Goal: Navigation & Orientation: Find specific page/section

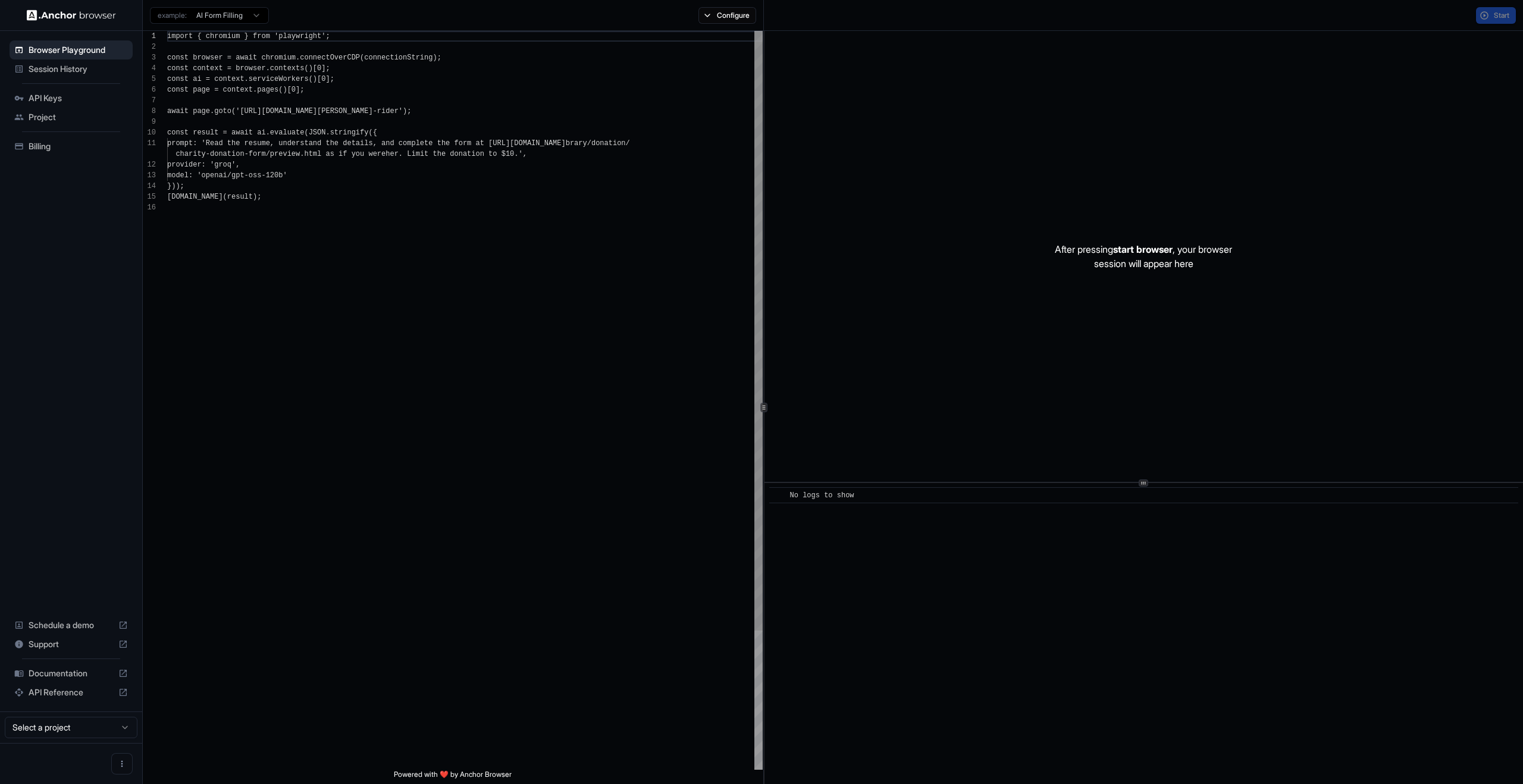
scroll to position [107, 0]
click at [77, 70] on span "Session History" at bounding box center [79, 69] width 100 height 12
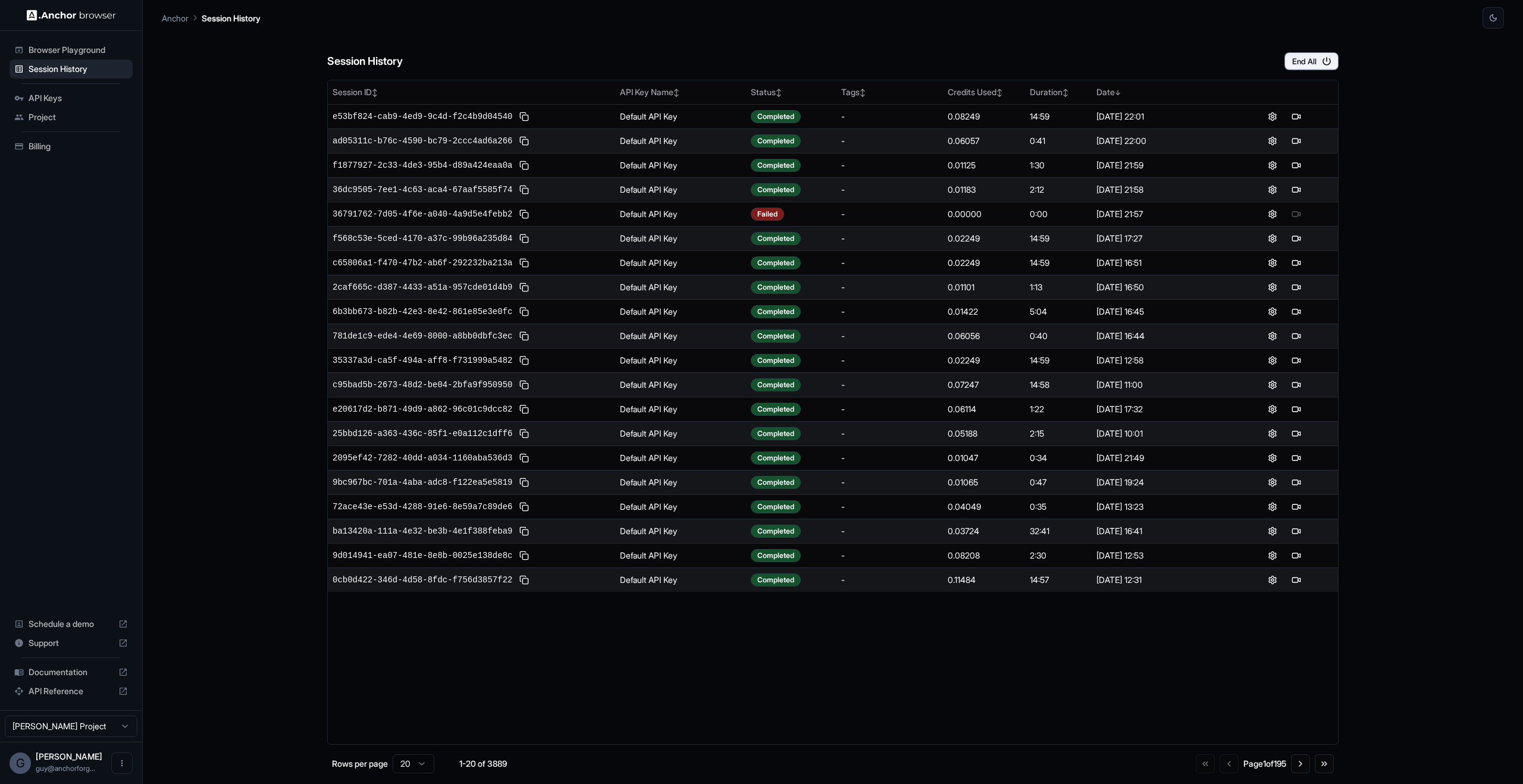
click at [59, 113] on span "Project" at bounding box center [79, 117] width 100 height 12
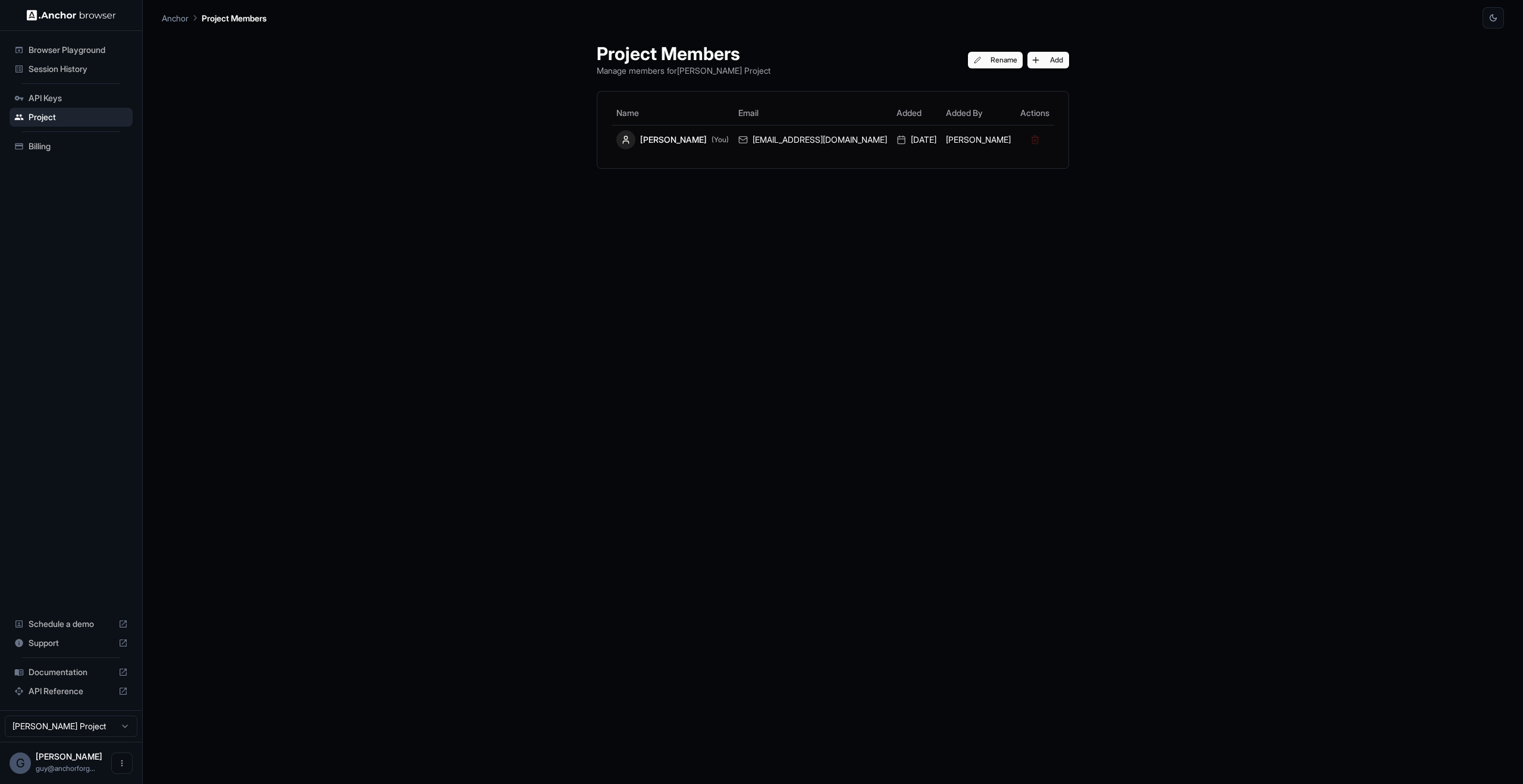
click at [71, 94] on span "API Keys" at bounding box center [79, 98] width 100 height 12
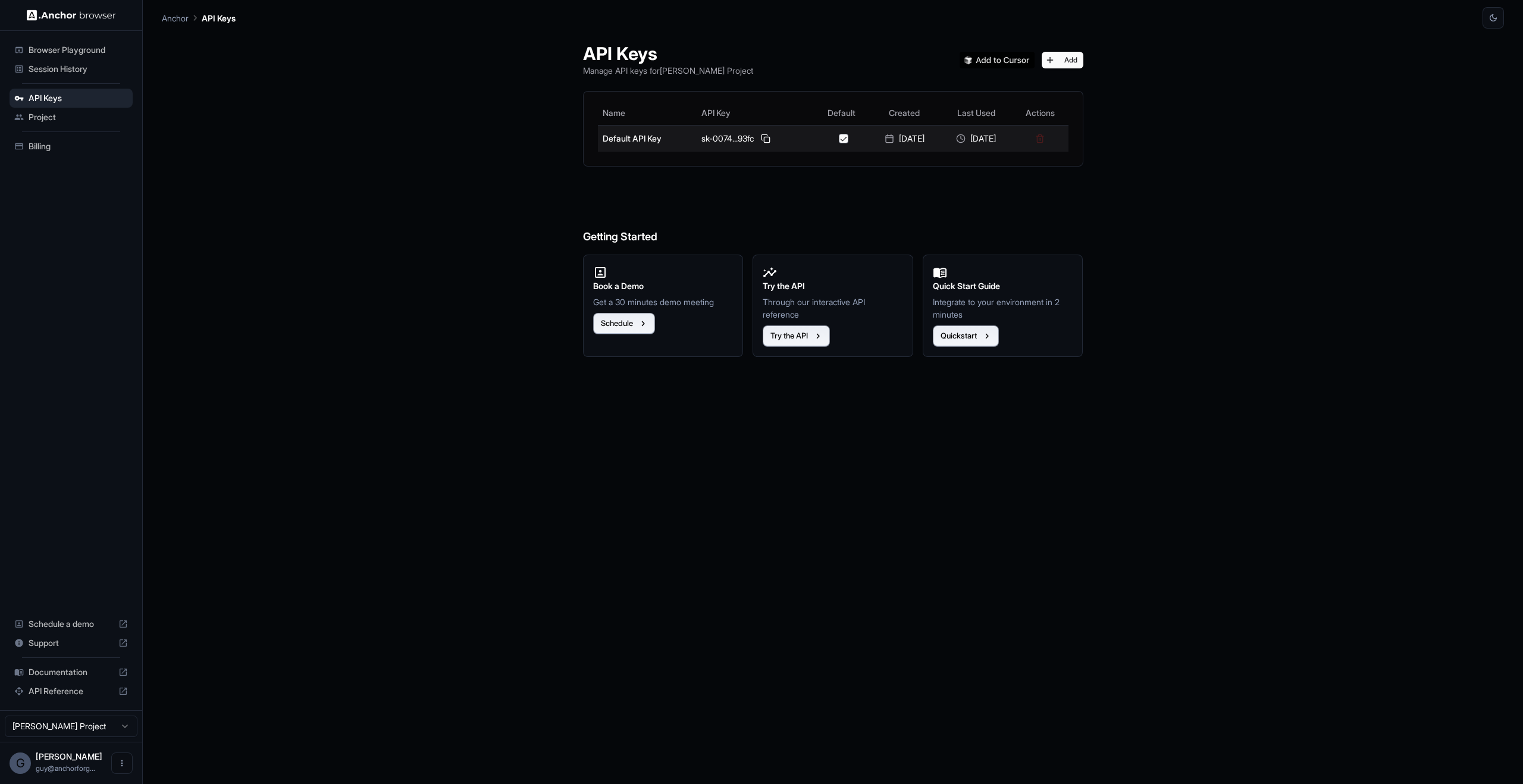
click at [838, 142] on button "button" at bounding box center [843, 138] width 9 height 9
click at [838, 141] on button "button" at bounding box center [843, 138] width 9 height 9
click at [758, 140] on button at bounding box center [765, 139] width 14 height 14
click at [64, 120] on span "Project" at bounding box center [79, 117] width 100 height 12
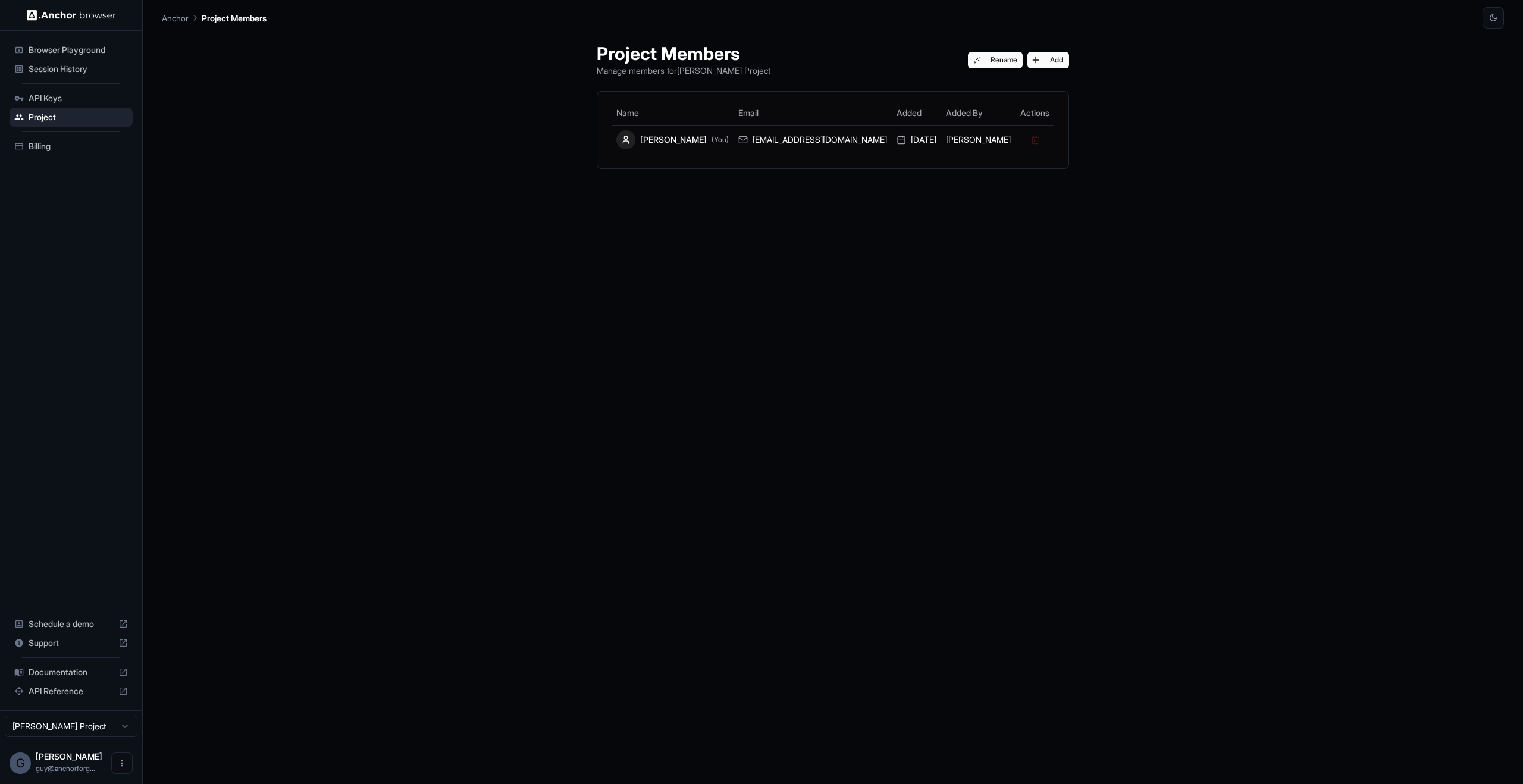
click at [69, 62] on div "Session History" at bounding box center [71, 69] width 123 height 19
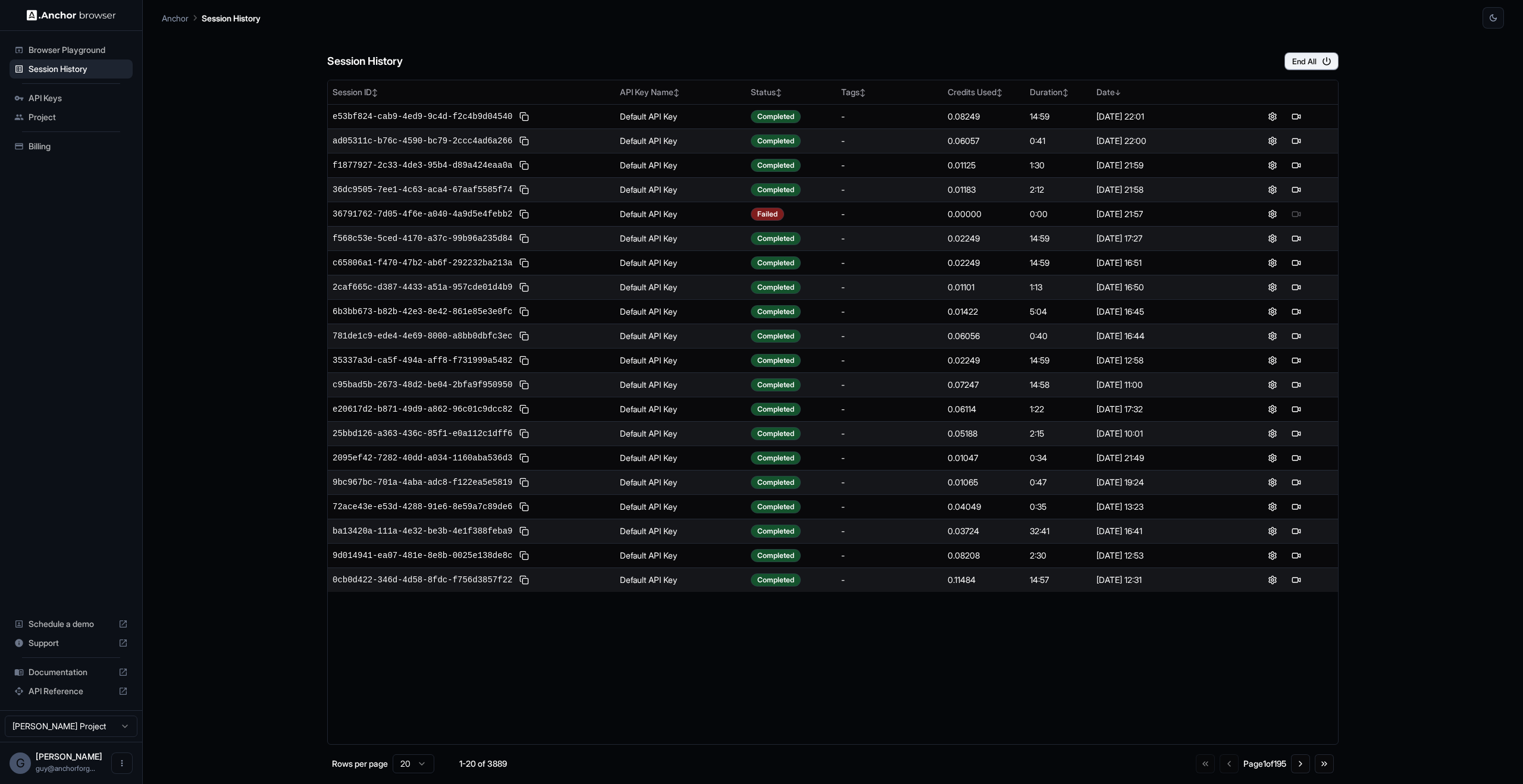
click at [74, 49] on span "Browser Playground" at bounding box center [79, 50] width 100 height 12
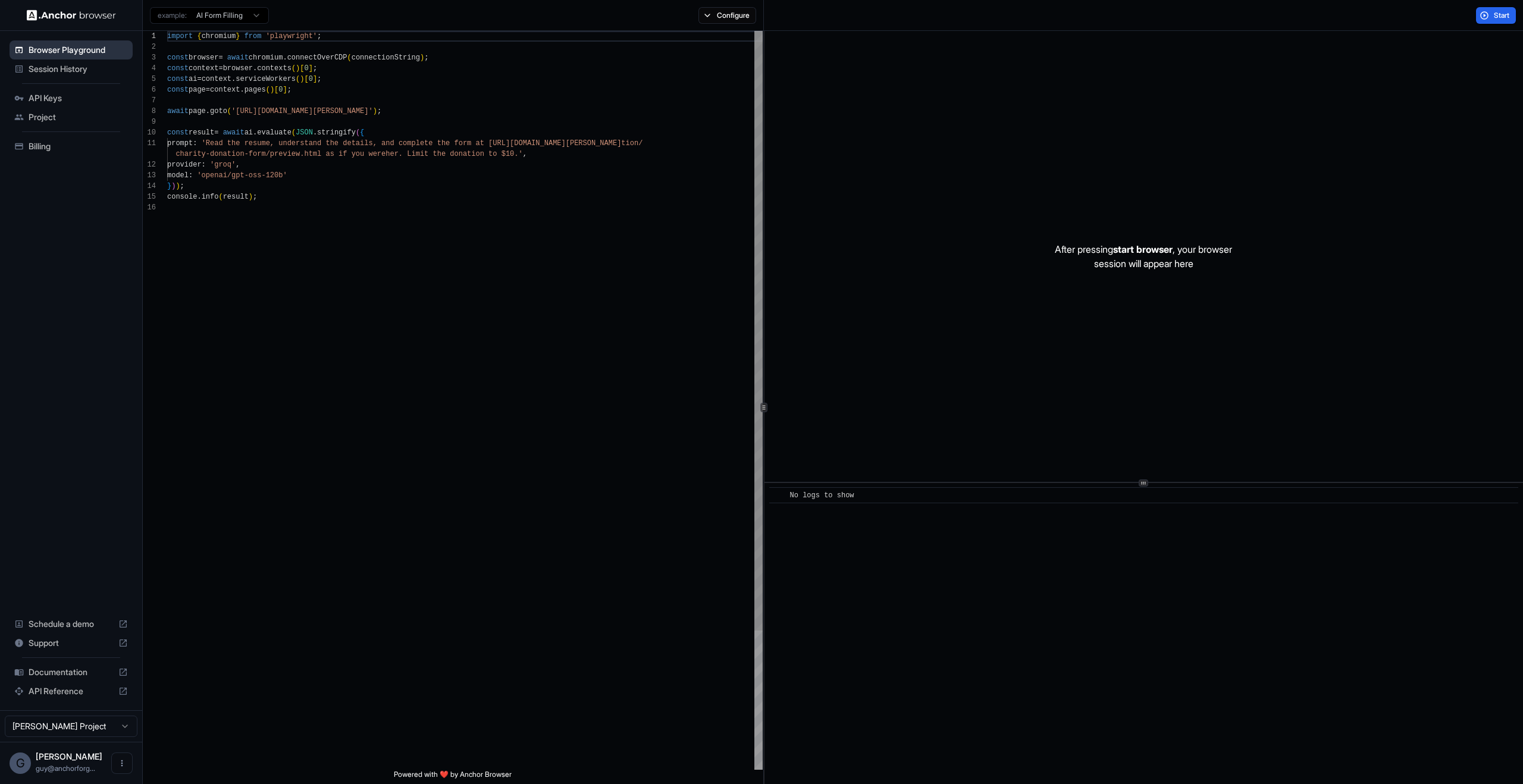
scroll to position [107, 0]
click at [68, 64] on span "Session History" at bounding box center [79, 69] width 100 height 12
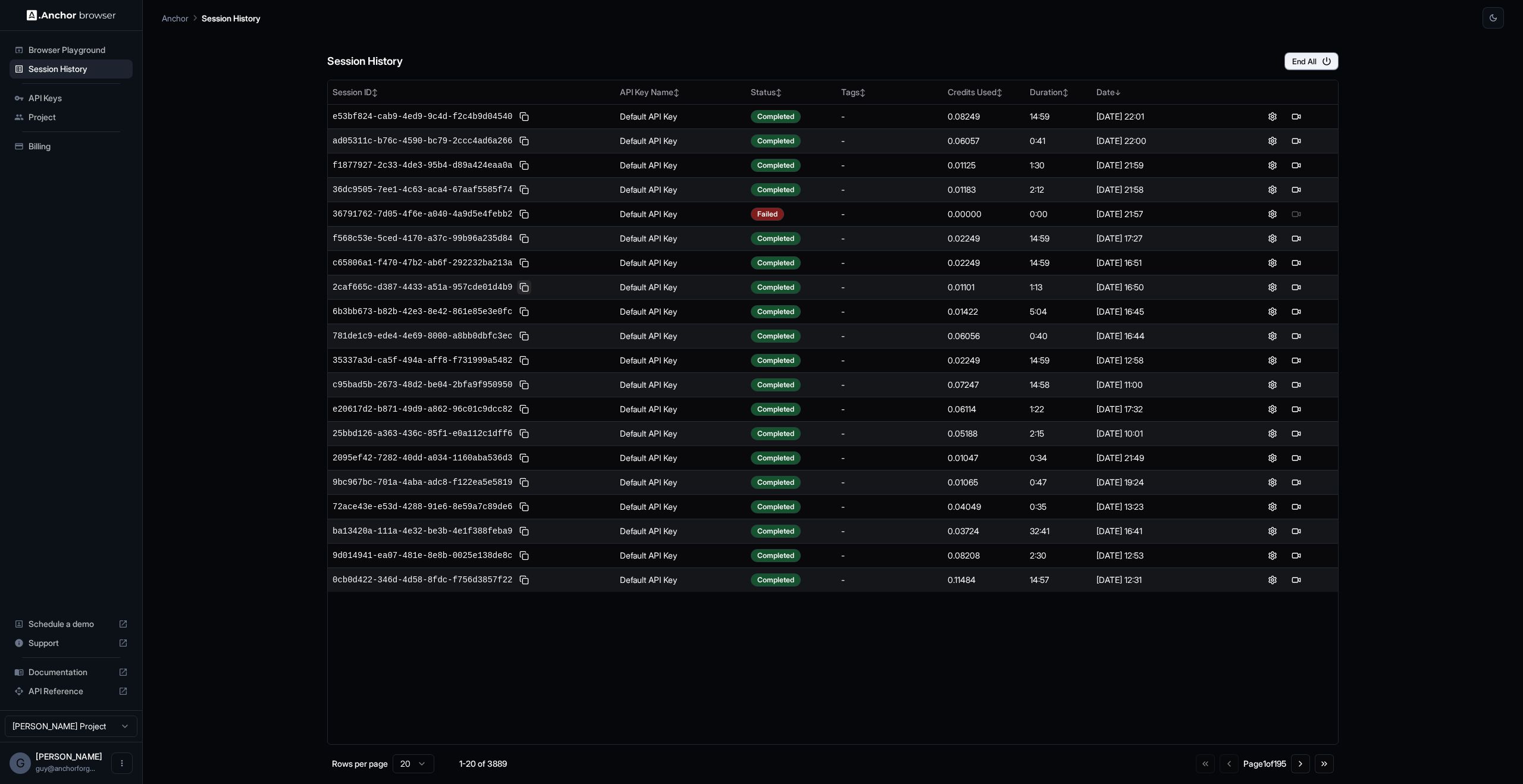
click at [524, 283] on button at bounding box center [524, 287] width 14 height 14
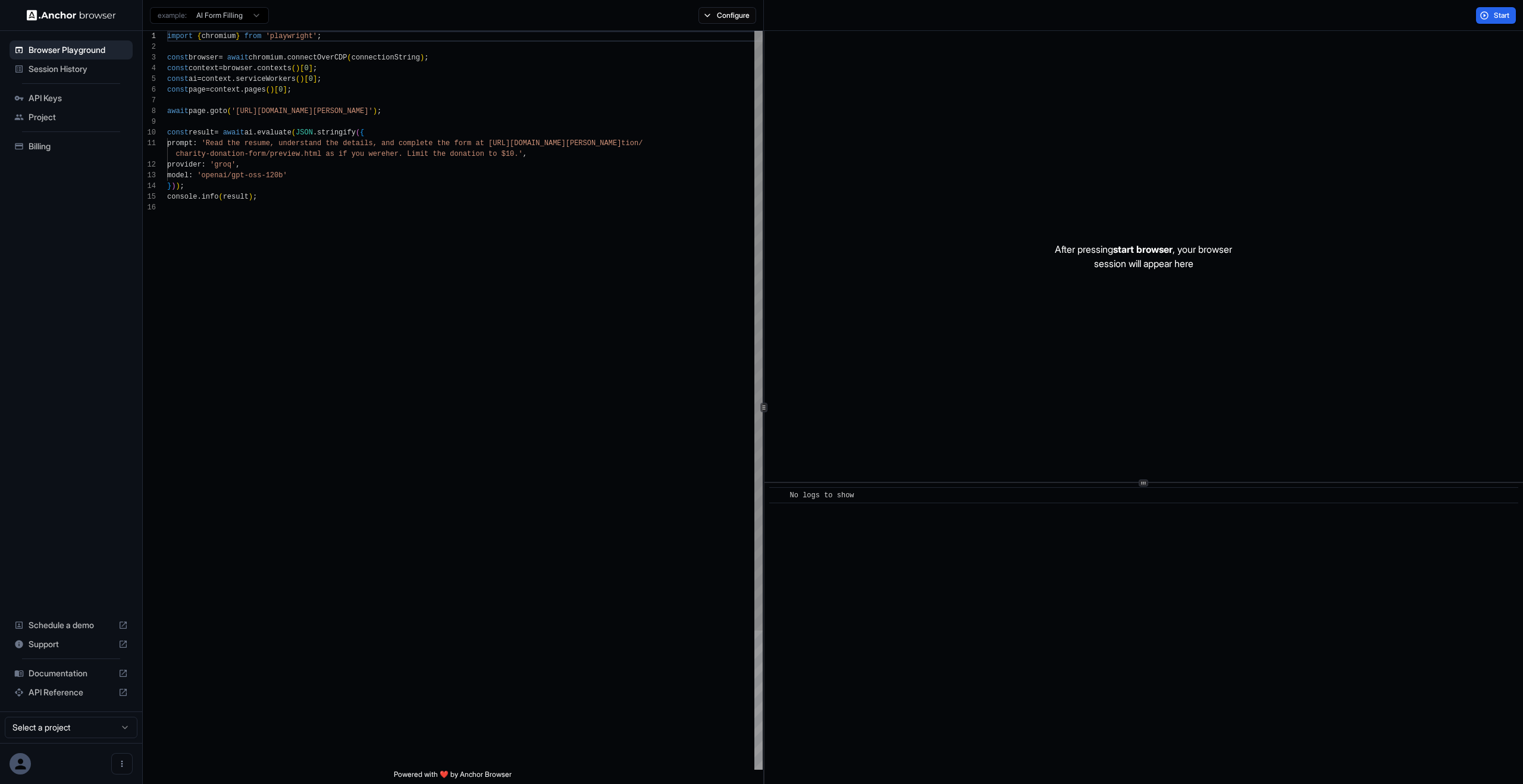
scroll to position [107, 0]
